Goal: Information Seeking & Learning: Find specific fact

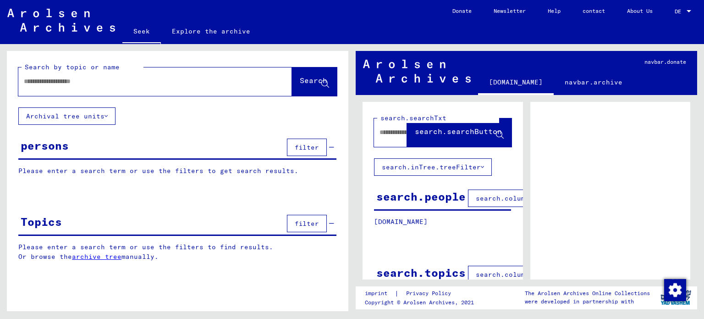
click at [53, 83] on input "text" at bounding box center [147, 82] width 246 height 10
click at [301, 82] on font "Search" at bounding box center [314, 80] width 28 height 9
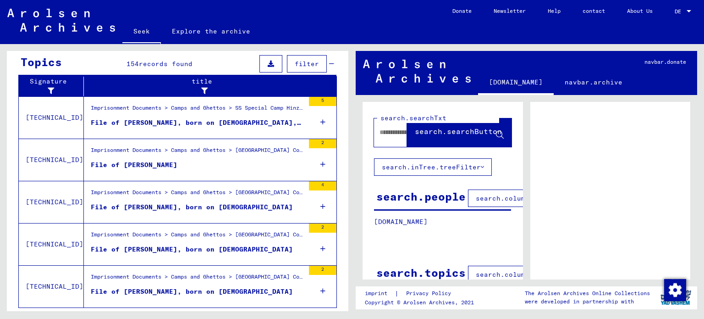
scroll to position [325, 0]
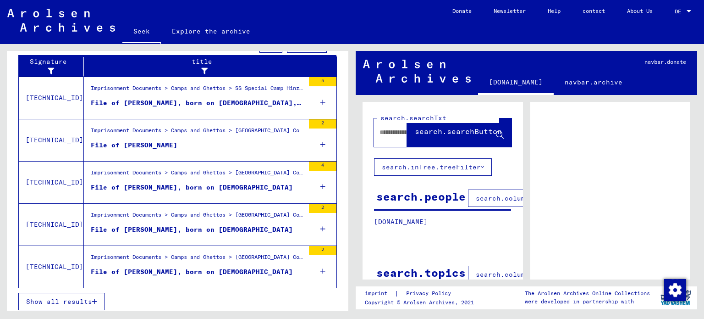
click at [80, 298] on font "Show all results" at bounding box center [59, 301] width 66 height 8
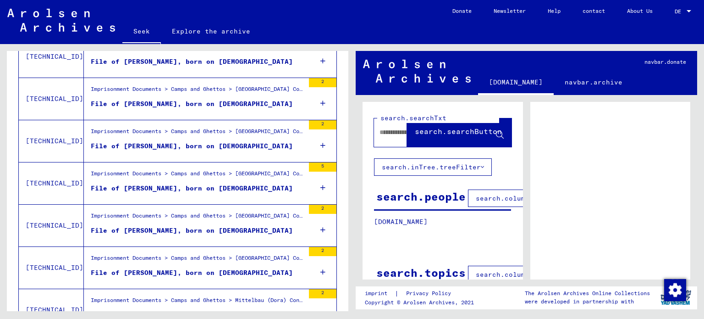
scroll to position [296, 0]
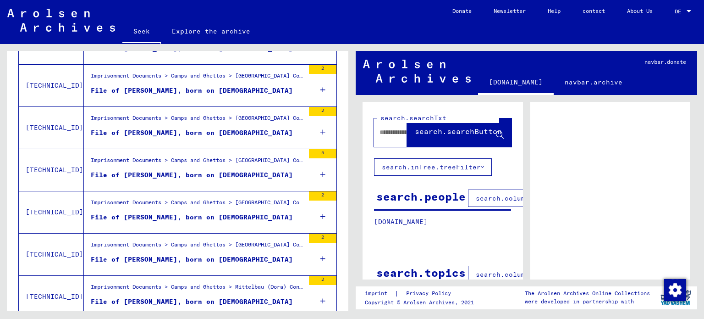
click at [243, 200] on font "Imprisonment Documents > Camps and Ghettos > [GEOGRAPHIC_DATA] Concentration Ca…" at bounding box center [442, 202] width 703 height 7
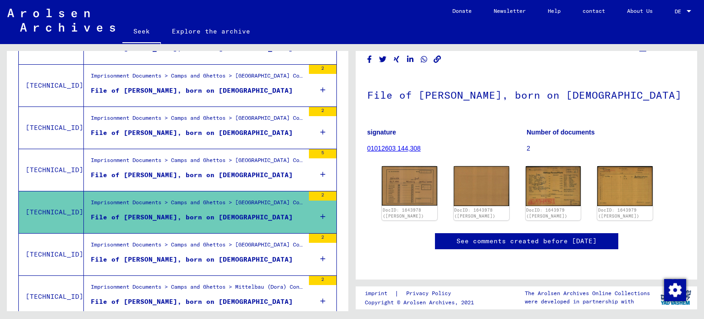
scroll to position [44, 0]
click at [408, 171] on img at bounding box center [410, 185] width 58 height 41
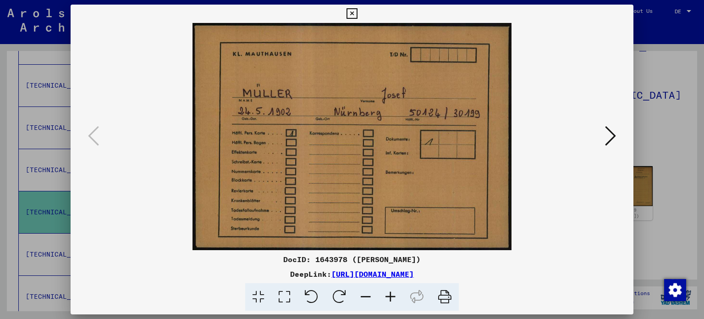
click at [351, 12] on icon at bounding box center [352, 13] width 11 height 11
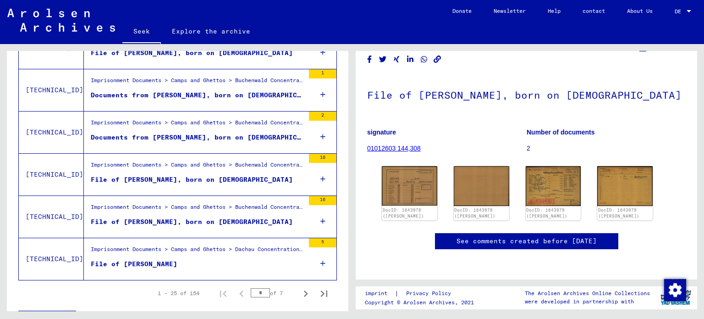
scroll to position [1022, 0]
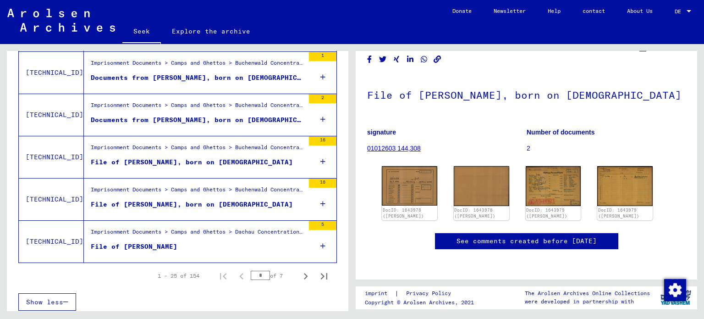
click at [153, 242] on font "File of [PERSON_NAME]" at bounding box center [134, 246] width 87 height 8
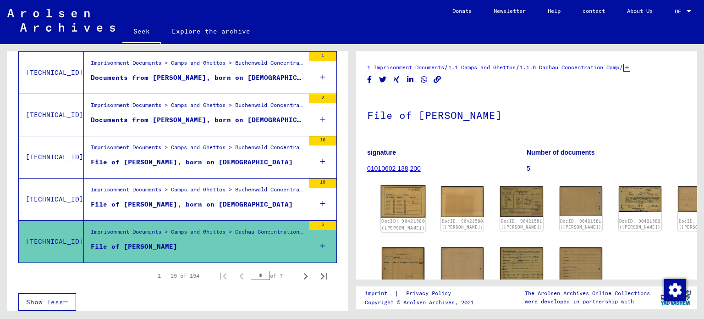
click at [388, 197] on img at bounding box center [403, 201] width 45 height 32
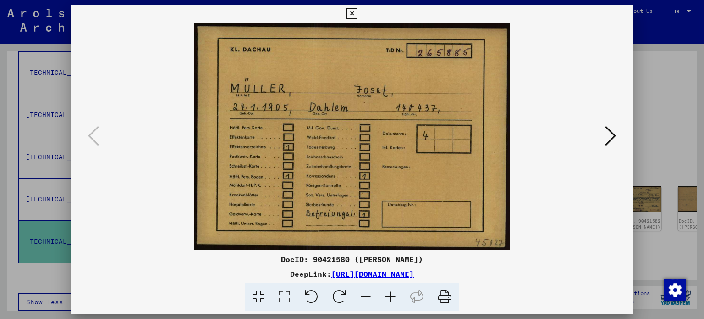
click at [351, 12] on icon at bounding box center [352, 13] width 11 height 11
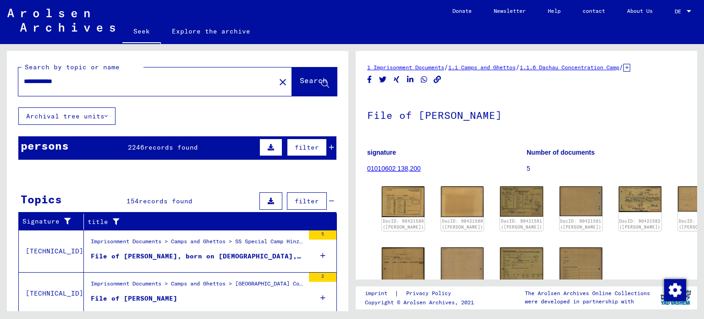
click at [105, 83] on input "**********" at bounding box center [147, 82] width 246 height 10
click at [298, 75] on button "Search" at bounding box center [314, 81] width 45 height 28
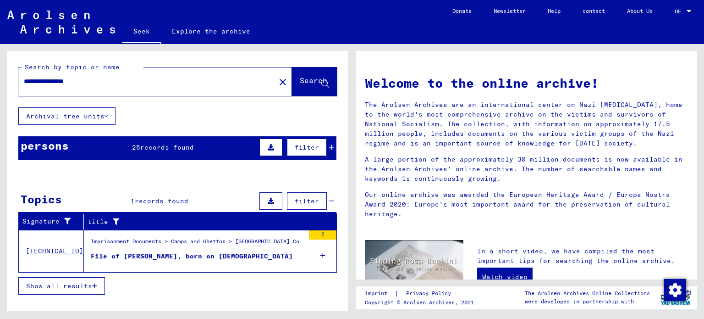
click at [221, 252] on font "File of [PERSON_NAME], born on [DEMOGRAPHIC_DATA]" at bounding box center [192, 256] width 202 height 8
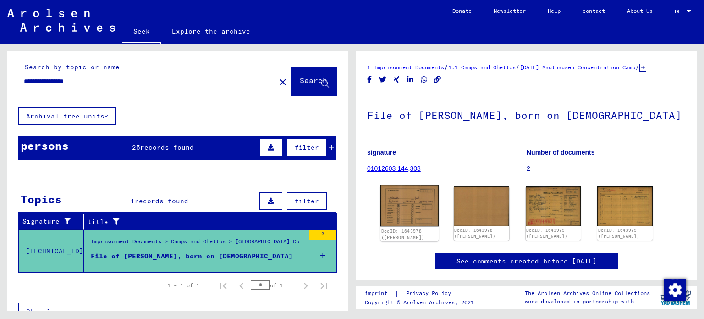
click at [404, 216] on img at bounding box center [410, 205] width 58 height 41
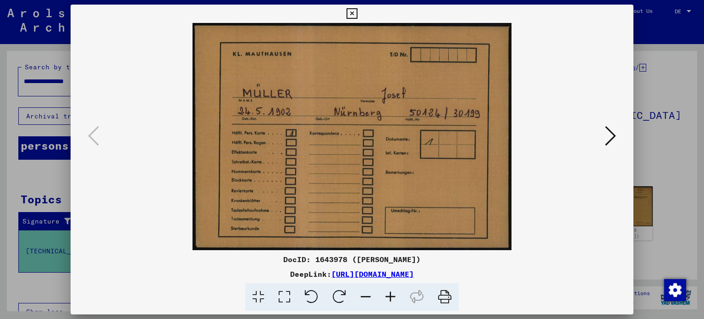
click at [352, 12] on icon at bounding box center [352, 13] width 11 height 11
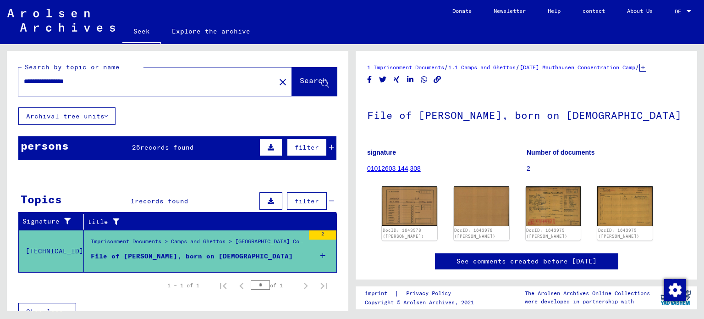
drag, startPoint x: 99, startPoint y: 83, endPoint x: 77, endPoint y: 84, distance: 21.6
click at [77, 84] on input "**********" at bounding box center [147, 82] width 246 height 10
click at [300, 81] on font "Search" at bounding box center [314, 80] width 28 height 9
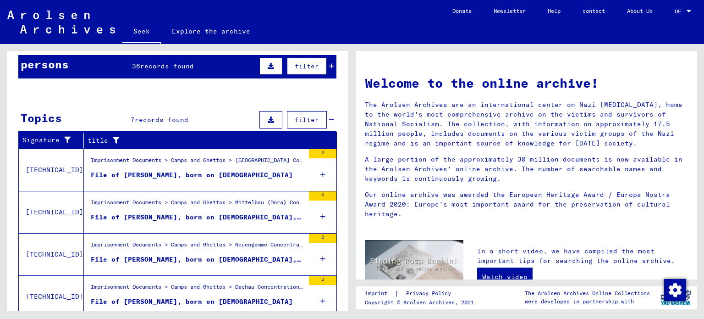
scroll to position [92, 0]
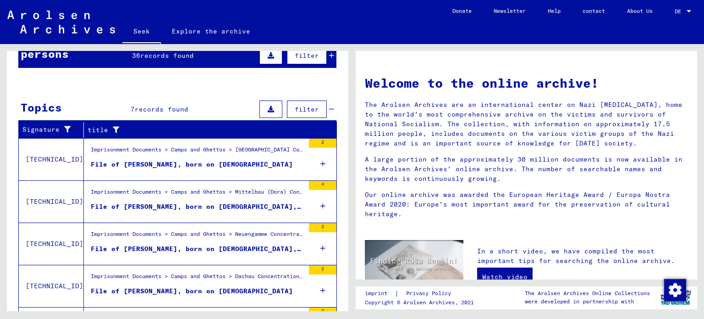
click at [216, 189] on font "Imprisonment Documents > Camps and Ghettos > Mittelbau (Dora) Concentration Cam…" at bounding box center [466, 191] width 751 height 7
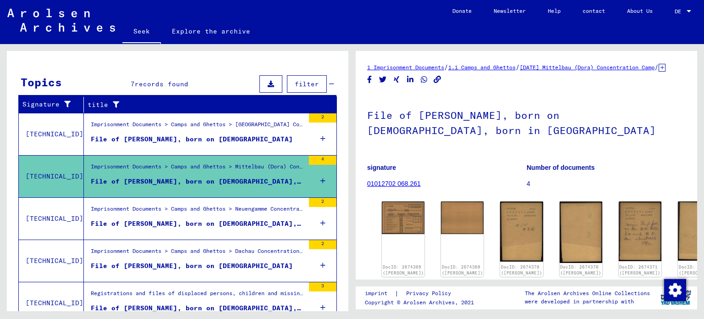
scroll to position [138, 0]
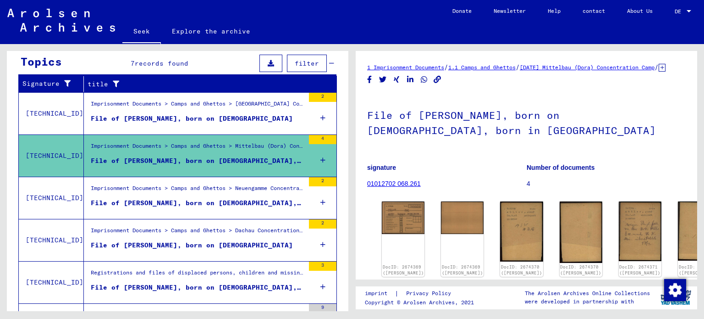
click at [217, 201] on font "File of [PERSON_NAME], born on [DEMOGRAPHIC_DATA], born in [GEOGRAPHIC_DATA]" at bounding box center [248, 203] width 314 height 8
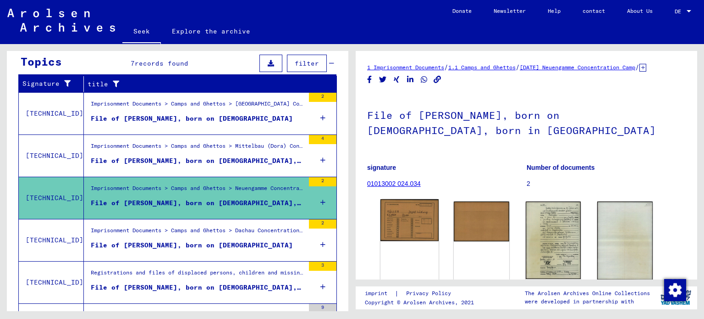
click at [403, 230] on img at bounding box center [410, 220] width 58 height 42
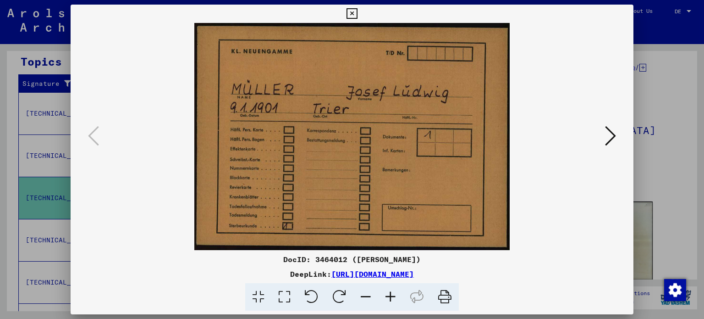
click at [353, 13] on icon at bounding box center [352, 13] width 11 height 11
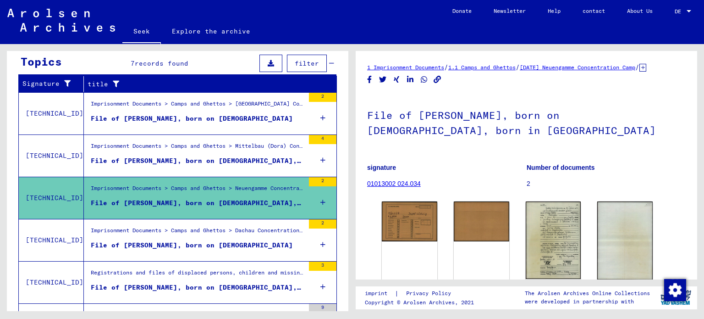
click at [226, 242] on font "File of [PERSON_NAME], born on [DEMOGRAPHIC_DATA]" at bounding box center [192, 245] width 202 height 8
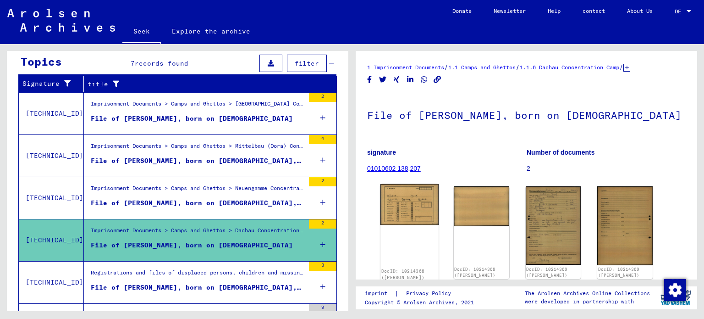
click at [402, 207] on img at bounding box center [410, 204] width 58 height 41
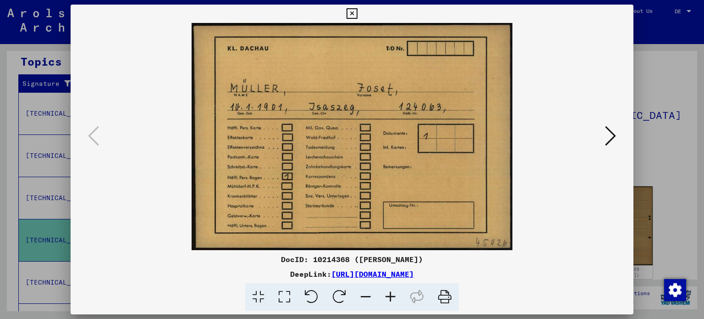
click at [350, 12] on icon at bounding box center [352, 13] width 11 height 11
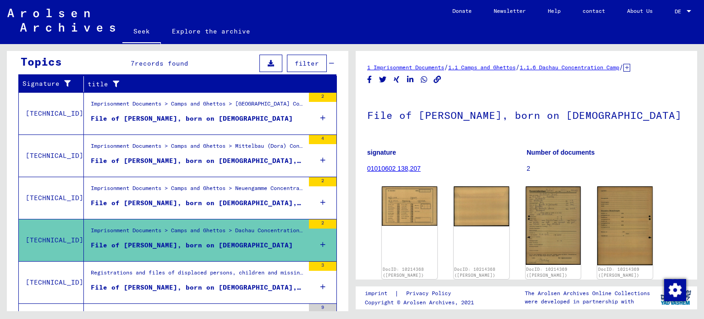
click at [248, 272] on font "Registrations and files of displaced persons, children and missing persons > Su…" at bounding box center [571, 272] width 960 height 7
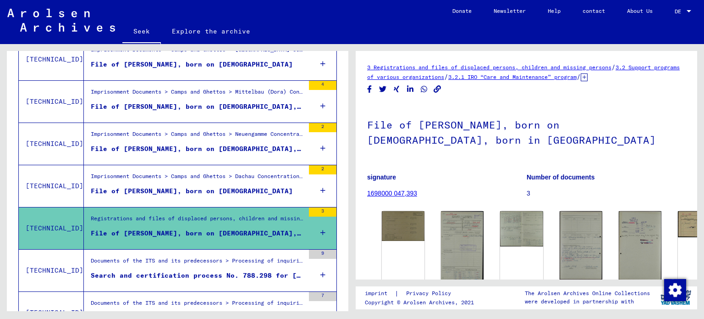
scroll to position [265, 0]
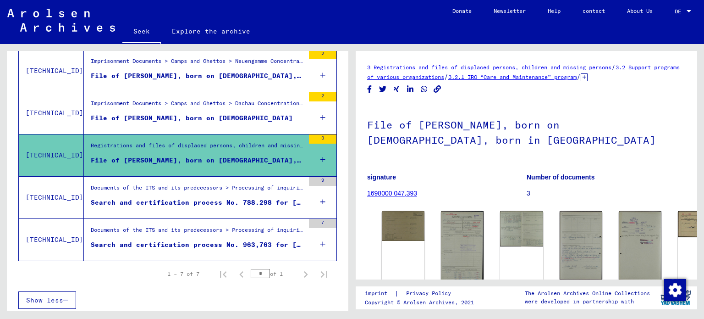
click at [195, 199] on font "Search and certification process No. 788.298 for [PERSON_NAME] born [DEMOGRAPHI…" at bounding box center [268, 202] width 354 height 8
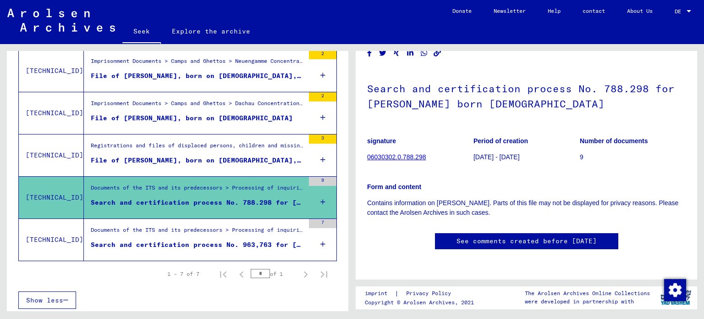
scroll to position [229, 0]
click at [214, 231] on div "Documents of the ITS and its predecessors > Processing of inquiries > Case-rela…" at bounding box center [198, 232] width 214 height 13
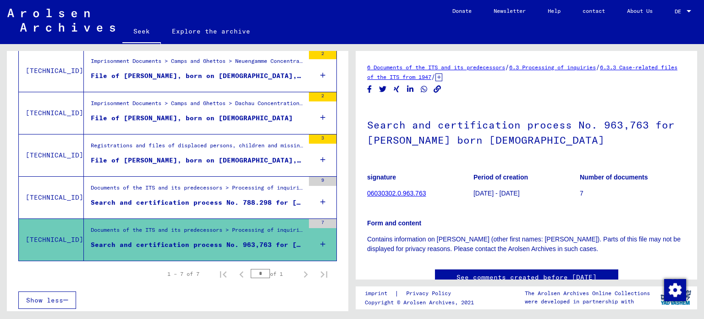
click at [255, 270] on input "*" at bounding box center [260, 273] width 19 height 9
click at [270, 272] on font "of 1" at bounding box center [276, 273] width 13 height 7
click at [281, 272] on div "* of 1" at bounding box center [274, 273] width 46 height 9
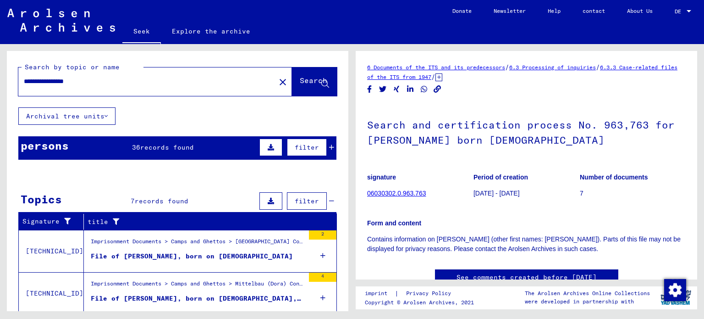
click at [297, 147] on font "filter" at bounding box center [307, 147] width 24 height 8
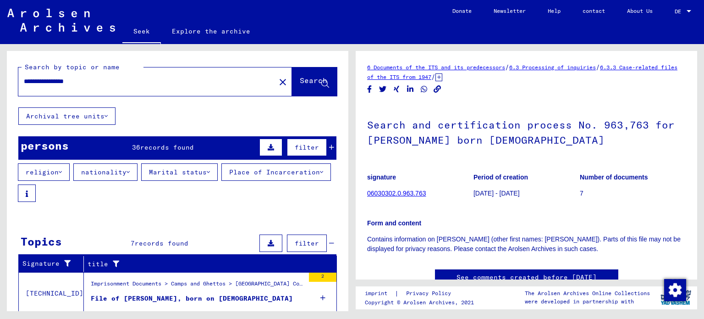
click at [119, 172] on font "nationality" at bounding box center [103, 172] width 45 height 8
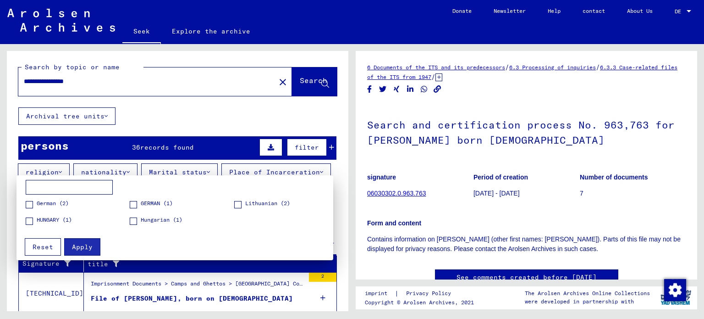
click at [166, 120] on div at bounding box center [352, 159] width 704 height 319
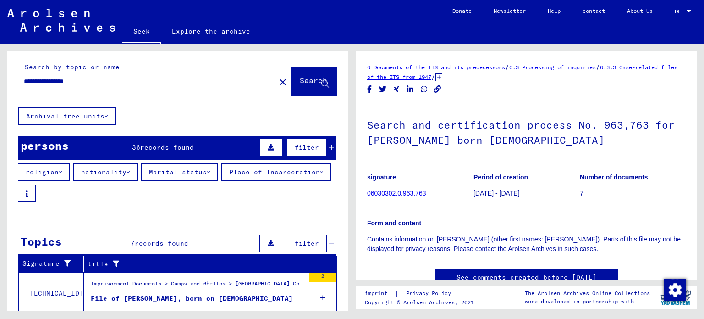
click at [92, 80] on input "**********" at bounding box center [147, 82] width 246 height 10
type input "**********"
click at [300, 82] on font "Search" at bounding box center [314, 80] width 28 height 9
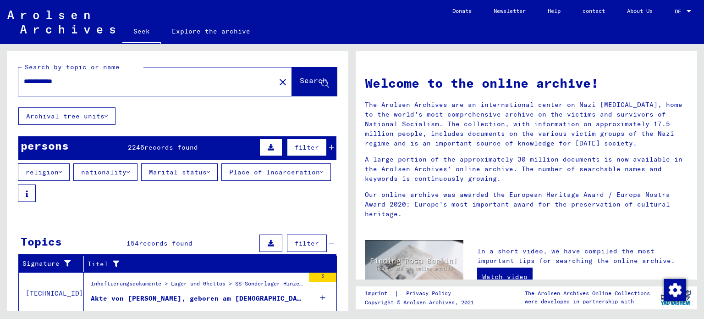
click at [127, 172] on icon at bounding box center [128, 172] width 3 height 6
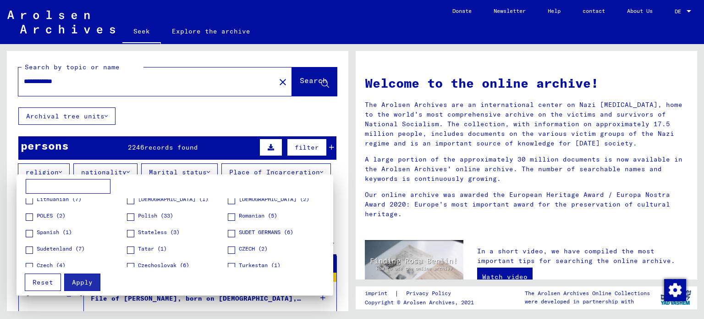
scroll to position [92, 0]
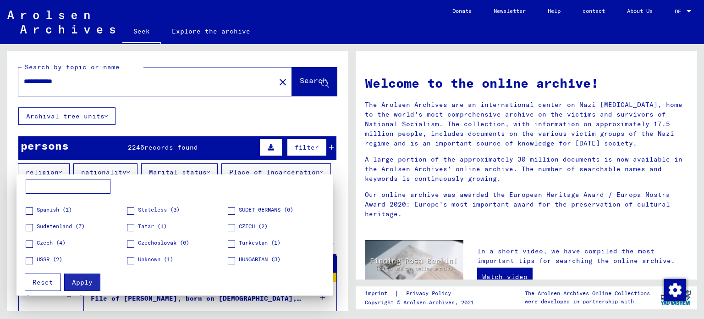
click at [127, 243] on span at bounding box center [130, 243] width 7 height 7
click at [86, 281] on font "Apply" at bounding box center [82, 282] width 21 height 8
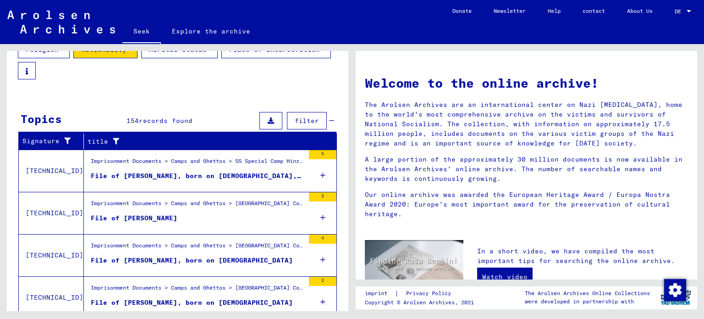
scroll to position [138, 0]
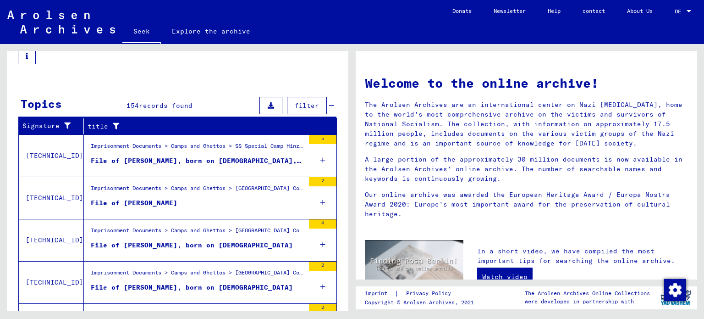
click at [156, 199] on font "File of [PERSON_NAME]" at bounding box center [134, 203] width 87 height 8
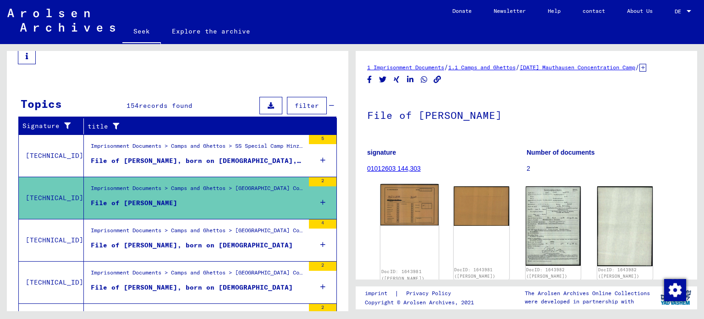
click at [403, 223] on img at bounding box center [410, 205] width 58 height 42
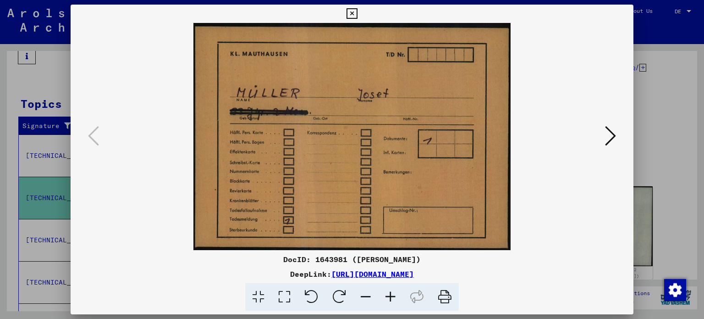
click at [352, 14] on icon at bounding box center [352, 13] width 11 height 11
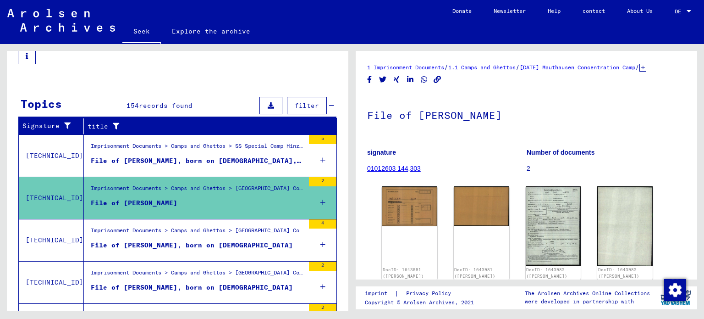
click at [189, 276] on div "Imprisonment Documents > Camps and Ghettos > [GEOGRAPHIC_DATA] Concentration Ca…" at bounding box center [198, 274] width 214 height 13
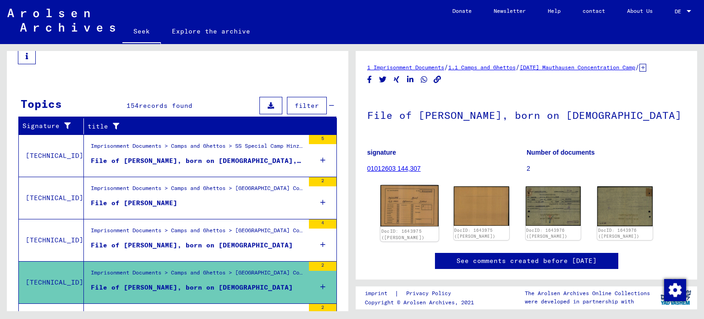
click at [409, 222] on img at bounding box center [410, 205] width 58 height 41
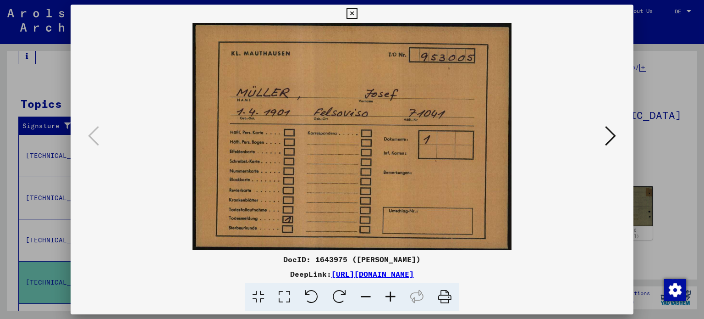
click at [353, 273] on font "[URL][DOMAIN_NAME]" at bounding box center [372, 273] width 83 height 9
click at [351, 14] on icon at bounding box center [352, 13] width 11 height 11
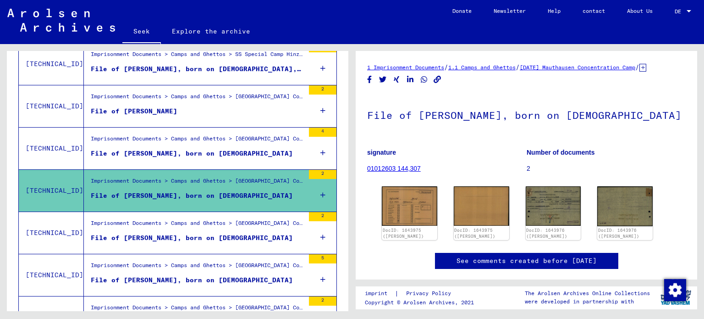
scroll to position [275, 0]
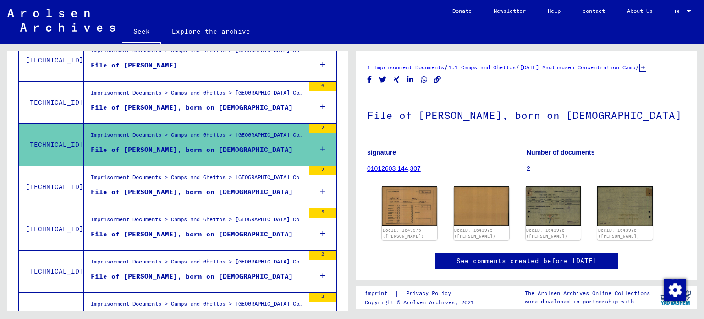
click at [201, 272] on font "File of [PERSON_NAME], born on [DEMOGRAPHIC_DATA]" at bounding box center [192, 276] width 202 height 8
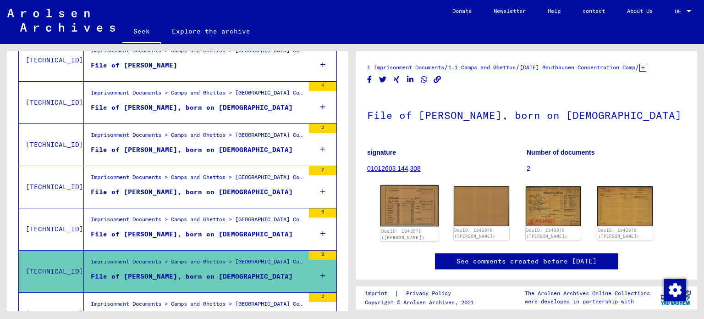
click at [398, 217] on img at bounding box center [410, 205] width 58 height 41
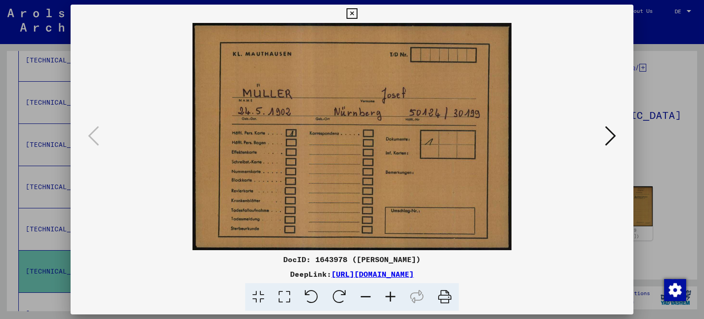
click at [351, 13] on icon at bounding box center [352, 13] width 11 height 11
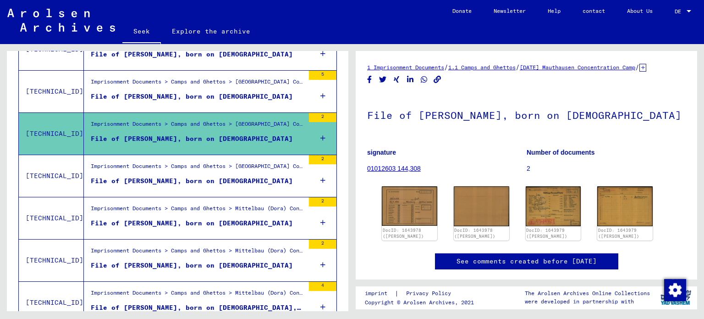
scroll to position [458, 0]
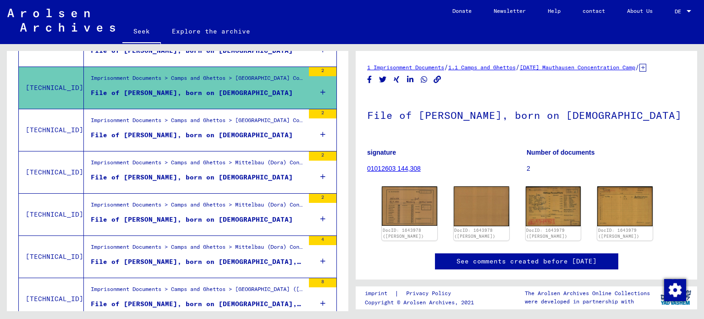
click at [247, 257] on font "File of [PERSON_NAME], born on [DEMOGRAPHIC_DATA], born in [GEOGRAPHIC_DATA]" at bounding box center [248, 261] width 314 height 8
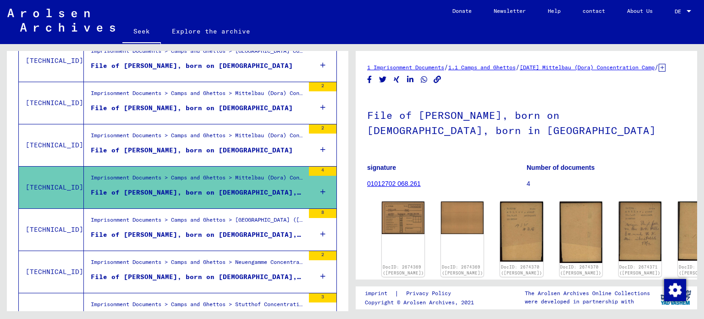
scroll to position [550, 0]
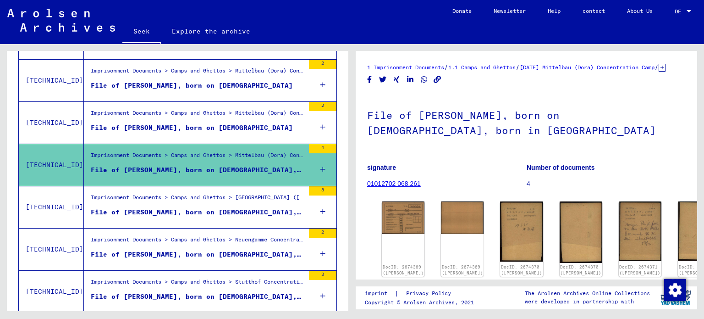
click at [216, 250] on font "File of [PERSON_NAME], born on [DEMOGRAPHIC_DATA], born in [GEOGRAPHIC_DATA]" at bounding box center [248, 254] width 314 height 8
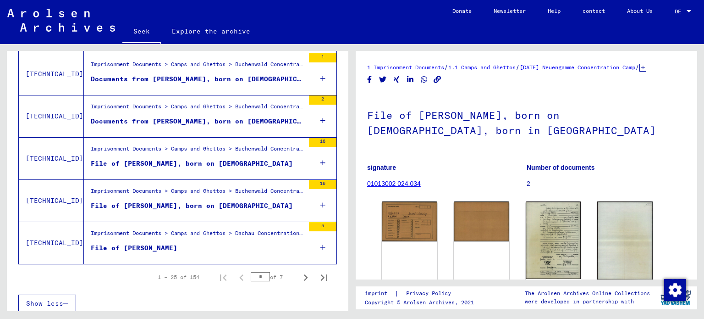
scroll to position [1064, 0]
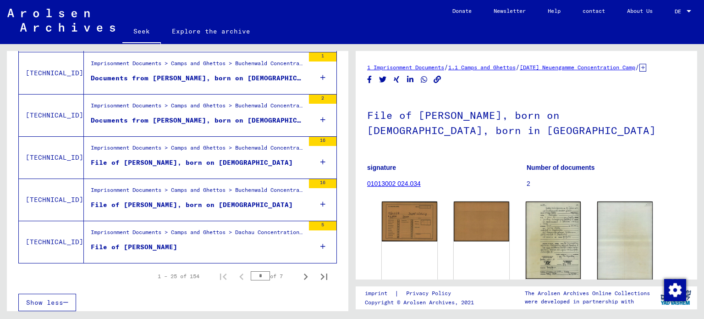
click at [161, 243] on font "File of [PERSON_NAME]" at bounding box center [134, 247] width 87 height 8
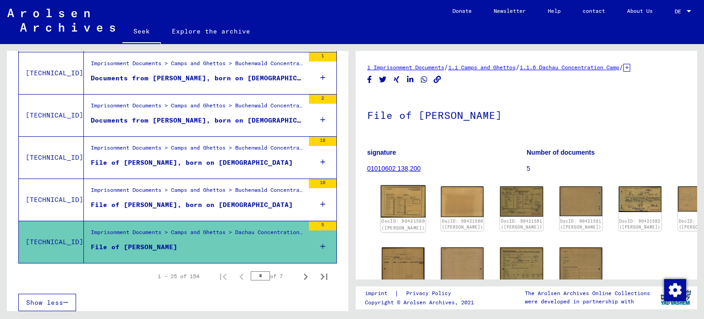
click at [390, 204] on img at bounding box center [403, 201] width 45 height 32
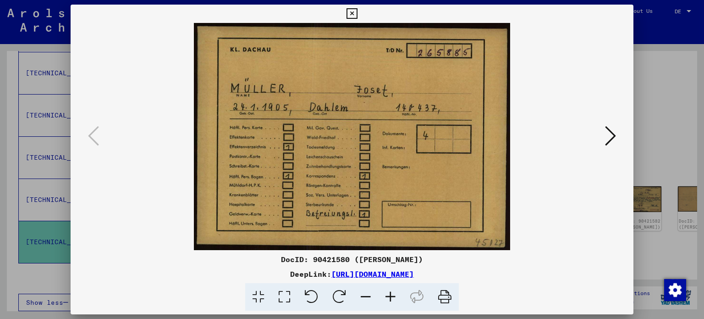
click at [350, 11] on icon at bounding box center [352, 13] width 11 height 11
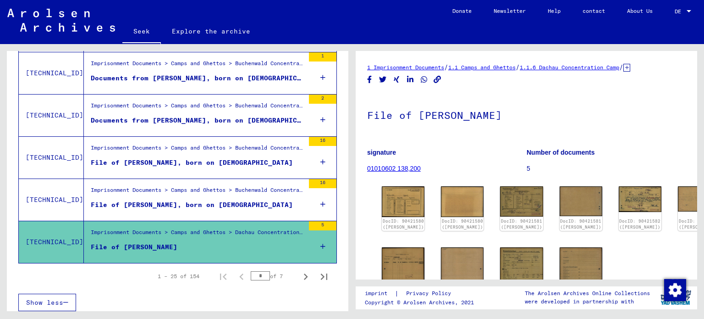
click at [188, 272] on font "1 – 25 of 154" at bounding box center [179, 275] width 42 height 7
click at [299, 271] on icon "Next page" at bounding box center [305, 276] width 13 height 13
type input "*"
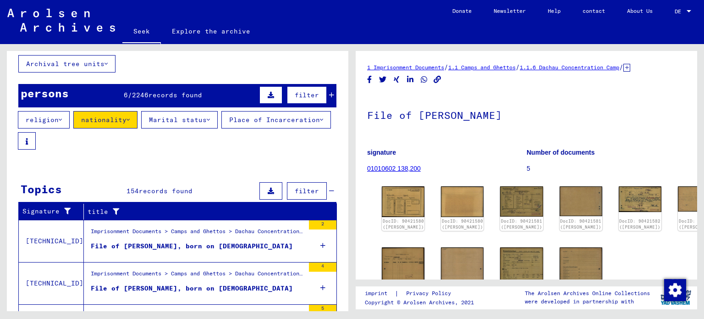
scroll to position [9, 0]
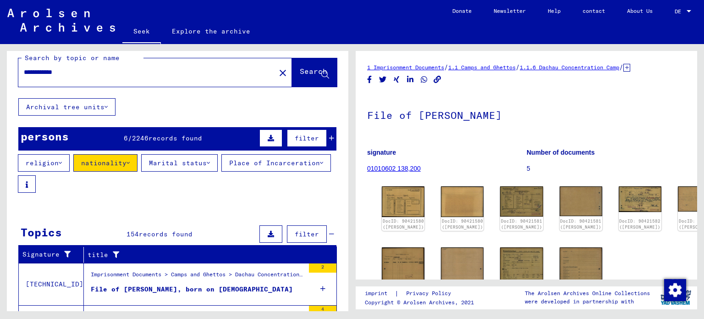
click at [309, 164] on font "Place of Incarceration" at bounding box center [274, 163] width 91 height 8
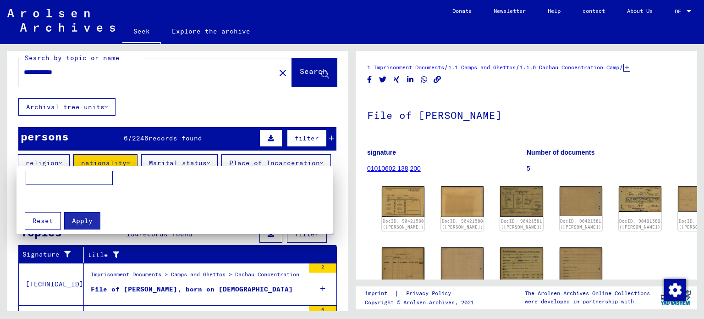
click at [41, 178] on input at bounding box center [69, 178] width 87 height 15
type input "********"
click at [75, 222] on font "Apply" at bounding box center [82, 220] width 21 height 8
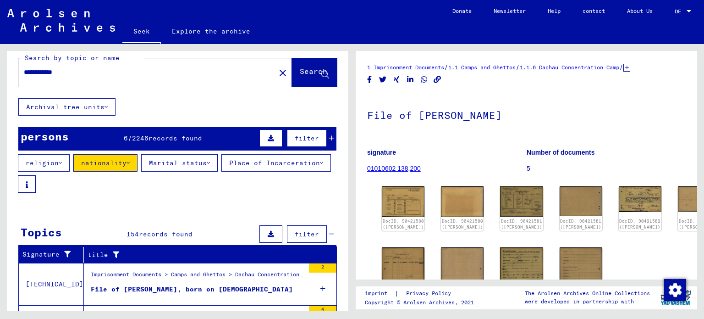
click at [297, 230] on font "filter" at bounding box center [307, 234] width 24 height 8
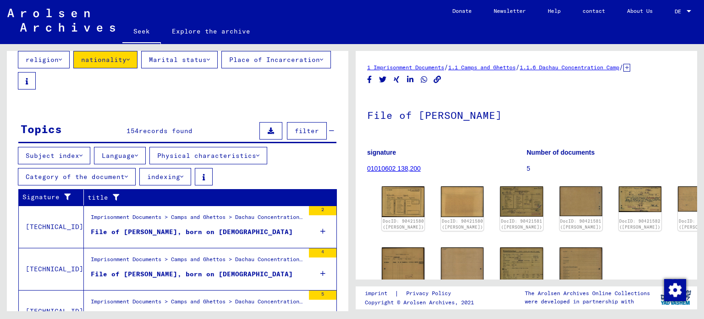
scroll to position [147, 0]
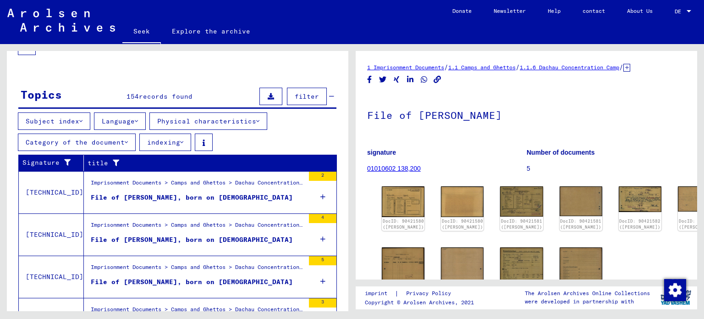
click at [190, 180] on font "Imprisonment Documents > Camps and Ghettos > Dachau Concentration Camp > Indivi…" at bounding box center [386, 182] width 590 height 7
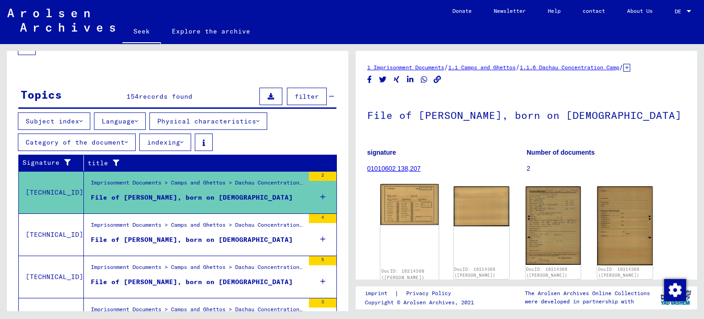
click at [403, 202] on img at bounding box center [410, 204] width 58 height 41
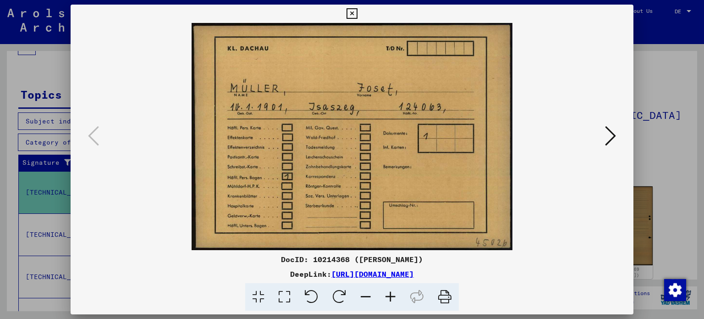
click at [355, 10] on icon at bounding box center [352, 13] width 11 height 11
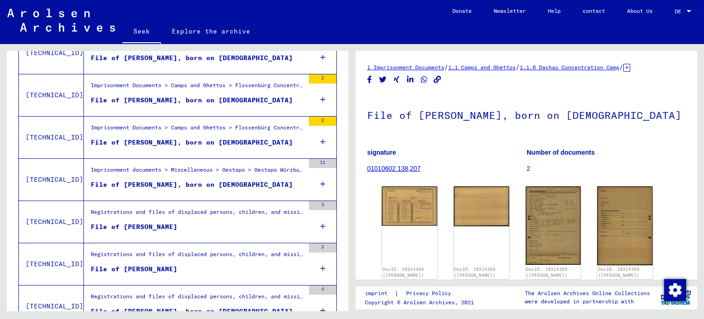
scroll to position [834, 0]
click at [233, 208] on font "Registrations and files of displaced persons, children, and missing persons > R…" at bounding box center [457, 211] width 732 height 7
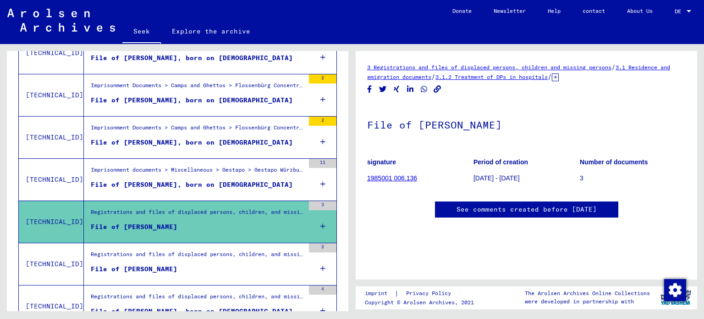
scroll to position [138, 0]
click at [216, 251] on font "Registrations and files of displaced persons, children, and missing persons > R…" at bounding box center [426, 253] width 671 height 7
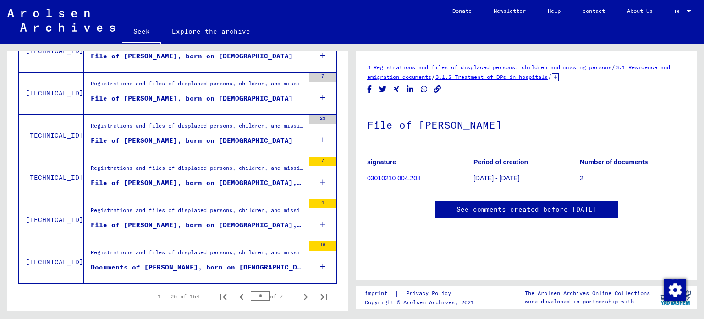
scroll to position [1109, 0]
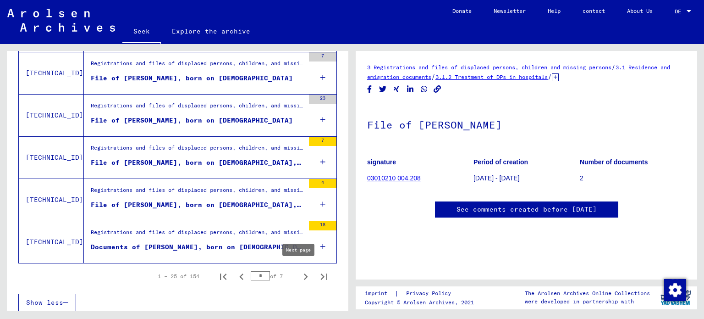
click at [299, 271] on icon "Next page" at bounding box center [305, 276] width 13 height 13
type input "*"
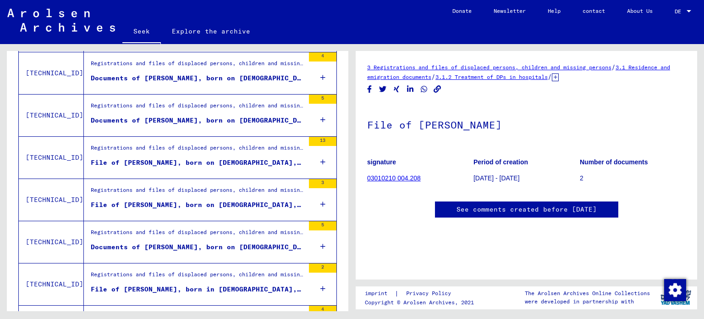
scroll to position [605, 0]
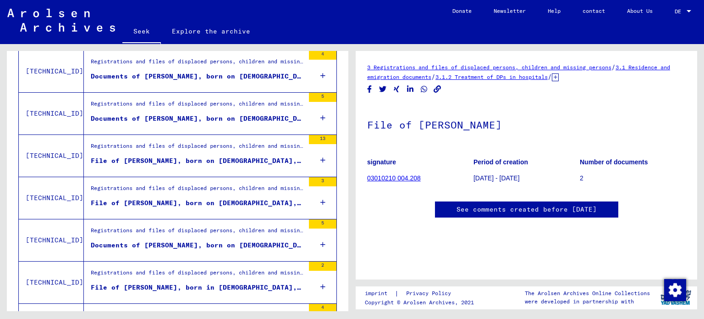
click at [215, 199] on font "File of [PERSON_NAME], born on [DEMOGRAPHIC_DATA], born in [GEOGRAPHIC_DATA]" at bounding box center [248, 203] width 314 height 8
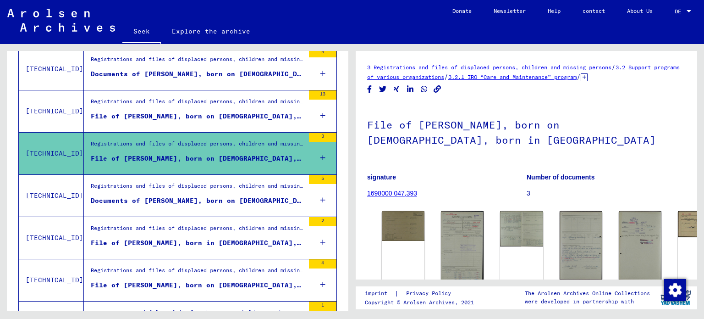
scroll to position [651, 0]
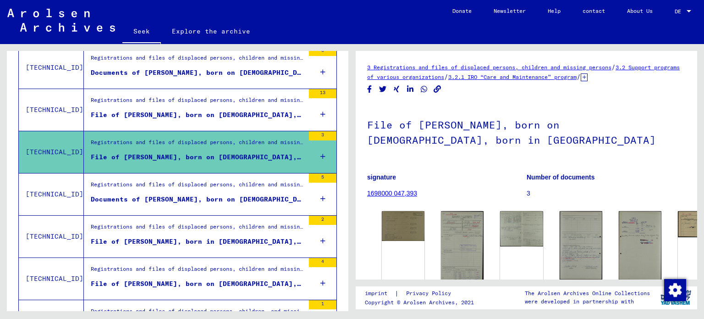
click at [216, 195] on font "Documents of [PERSON_NAME], born on [DEMOGRAPHIC_DATA], born in [GEOGRAPHIC_DAT…" at bounding box center [295, 199] width 408 height 8
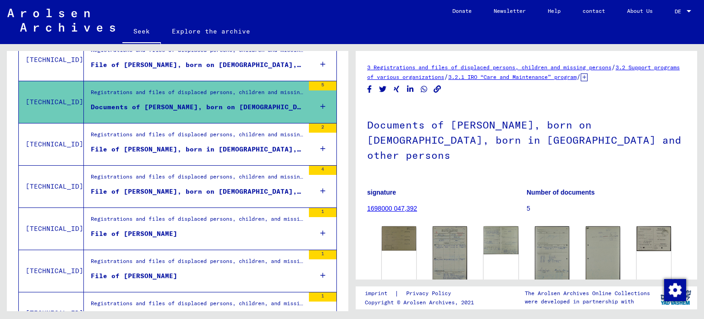
scroll to position [789, 0]
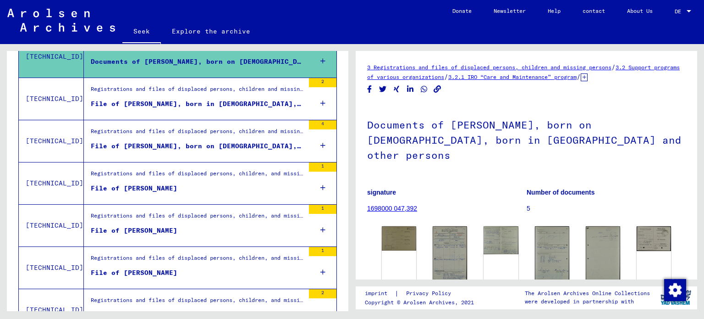
click at [165, 184] on font "File of [PERSON_NAME]" at bounding box center [134, 188] width 87 height 8
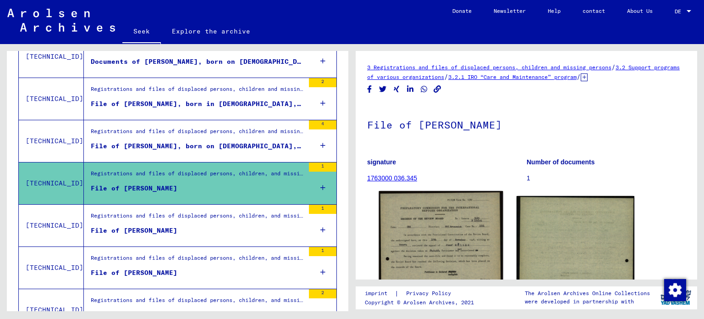
click at [402, 225] on img at bounding box center [441, 291] width 124 height 201
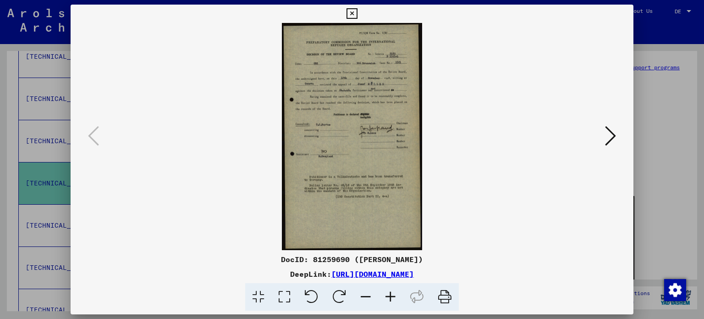
click at [389, 183] on img at bounding box center [352, 136] width 501 height 227
click at [387, 172] on img at bounding box center [352, 136] width 501 height 227
click at [392, 293] on icon at bounding box center [390, 297] width 25 height 28
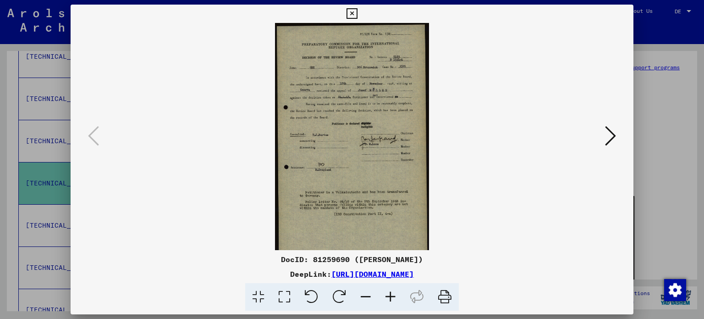
click at [391, 297] on icon at bounding box center [390, 297] width 25 height 28
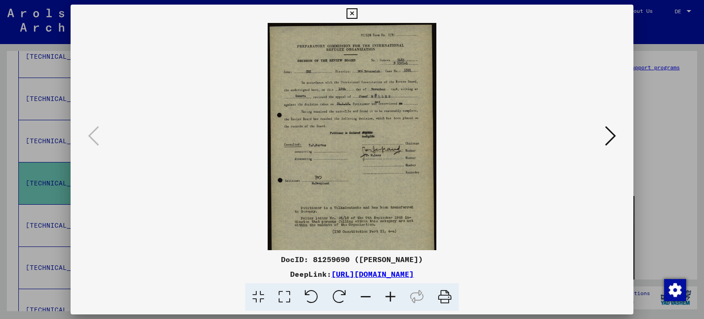
click at [391, 297] on icon at bounding box center [390, 297] width 25 height 28
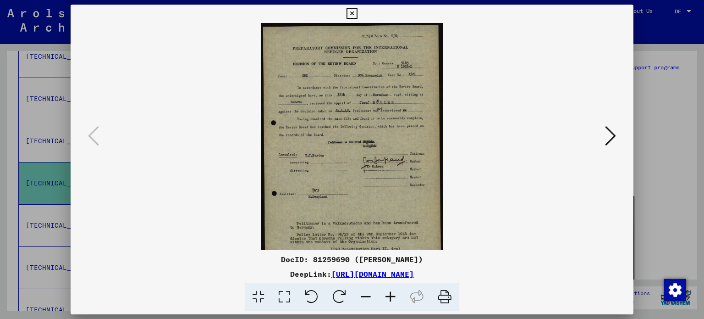
click at [391, 297] on icon at bounding box center [390, 297] width 25 height 28
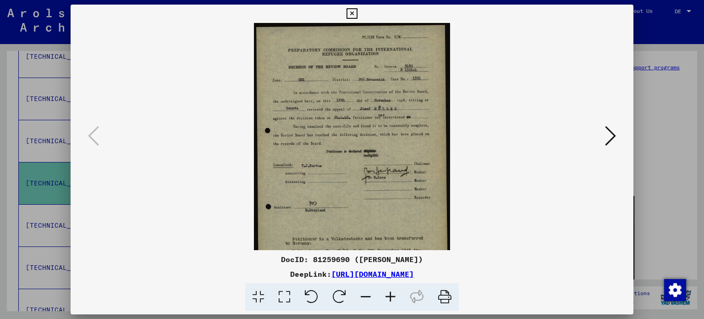
click at [391, 297] on icon at bounding box center [390, 297] width 25 height 28
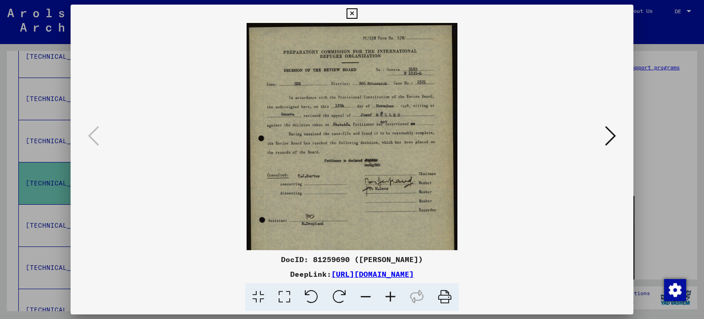
click at [391, 297] on icon at bounding box center [390, 297] width 25 height 28
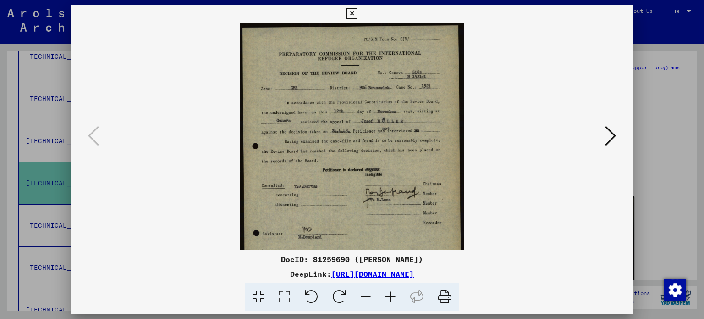
click at [391, 297] on icon at bounding box center [390, 297] width 25 height 28
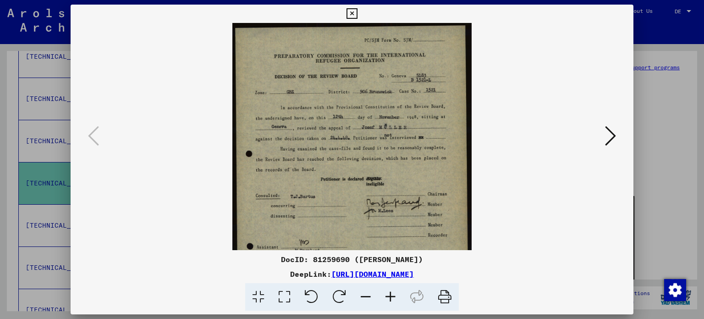
click at [391, 297] on icon at bounding box center [390, 297] width 25 height 28
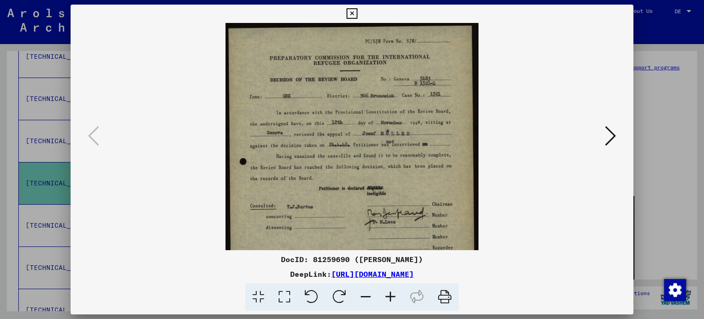
click at [391, 297] on icon at bounding box center [390, 297] width 25 height 28
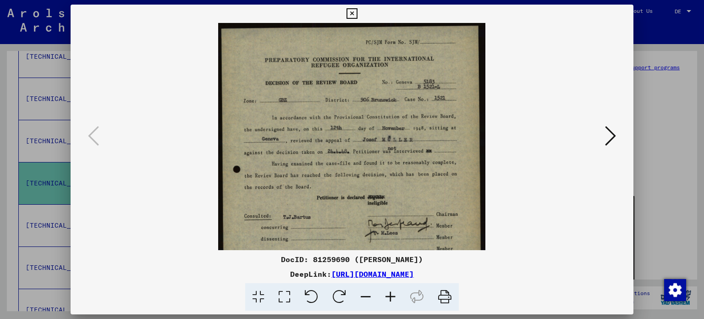
click at [391, 297] on icon at bounding box center [390, 297] width 25 height 28
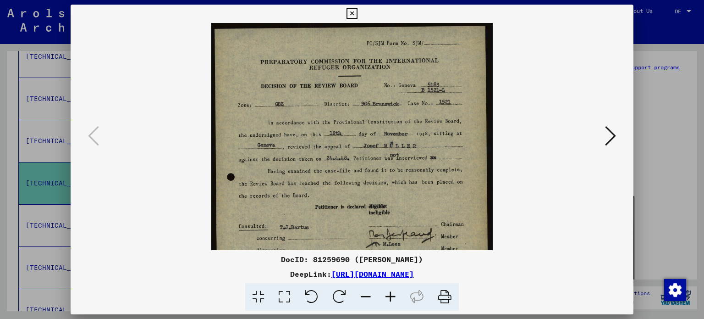
click at [350, 18] on icon at bounding box center [352, 13] width 11 height 11
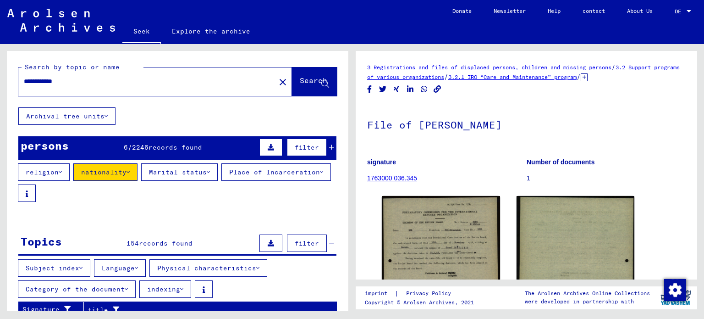
click at [119, 79] on input "**********" at bounding box center [147, 82] width 246 height 10
click at [300, 76] on font "Search" at bounding box center [314, 80] width 28 height 9
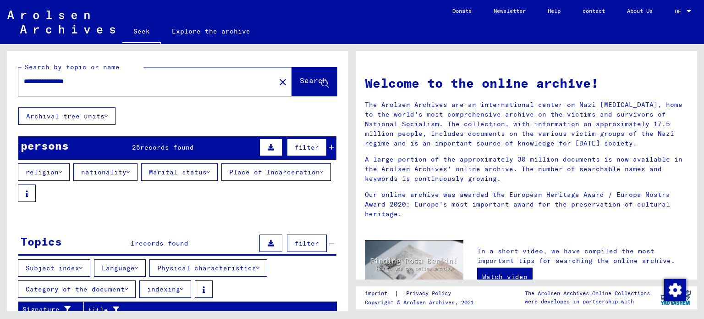
click at [76, 80] on input "**********" at bounding box center [144, 82] width 241 height 10
click at [300, 80] on font "Search" at bounding box center [314, 80] width 28 height 9
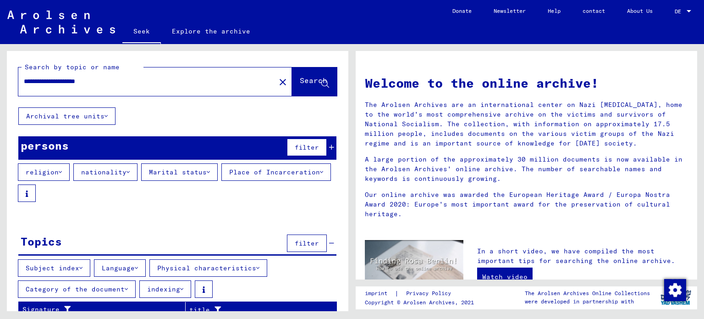
drag, startPoint x: 125, startPoint y: 80, endPoint x: 13, endPoint y: 83, distance: 111.9
click at [13, 83] on div "**********" at bounding box center [178, 79] width 342 height 56
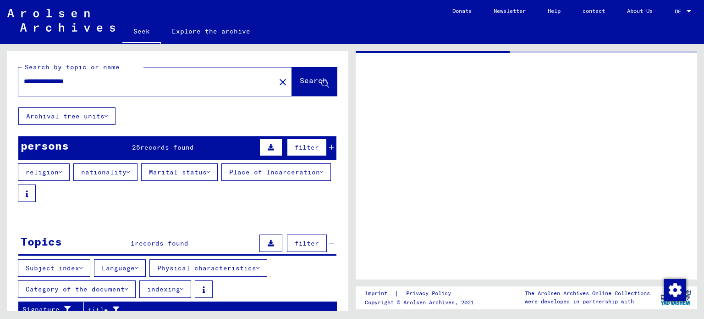
type input "**********"
